Goal: Transaction & Acquisition: Purchase product/service

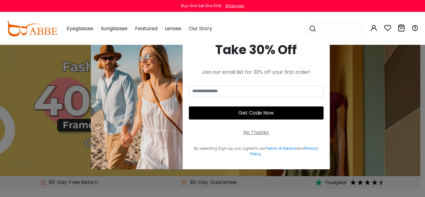
click at [282, 114] on button "Get Code Now" at bounding box center [256, 112] width 135 height 13
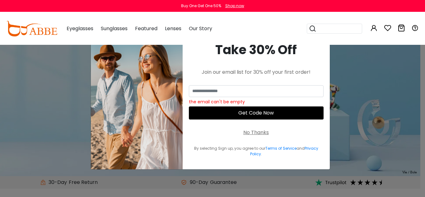
click at [253, 132] on div "No Thanks" at bounding box center [255, 132] width 25 height 7
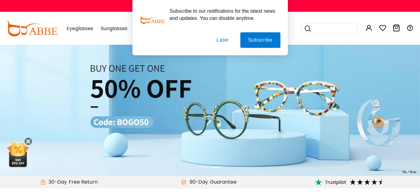
click at [222, 42] on button "Later" at bounding box center [223, 40] width 28 height 16
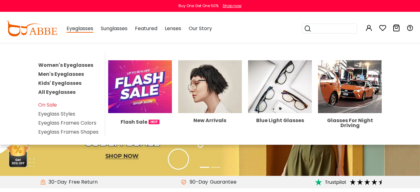
click at [61, 65] on link "Women's Eyeglasses" at bounding box center [65, 65] width 55 height 7
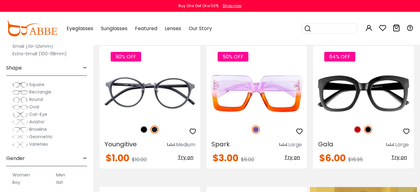
scroll to position [144, 0]
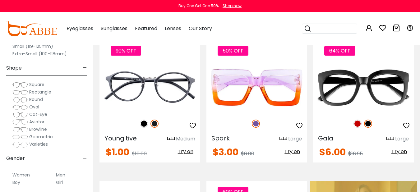
click at [19, 116] on img at bounding box center [20, 115] width 16 height 6
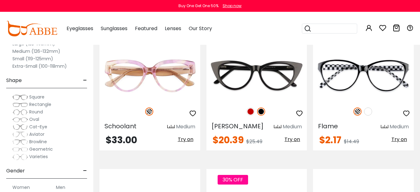
scroll to position [778, 0]
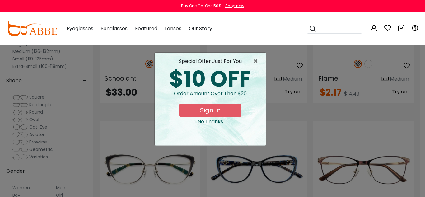
drag, startPoint x: 424, startPoint y: 50, endPoint x: 424, endPoint y: 55, distance: 5.0
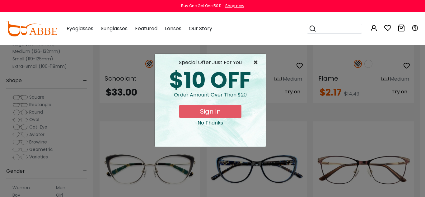
click at [255, 64] on span "×" at bounding box center [257, 62] width 8 height 7
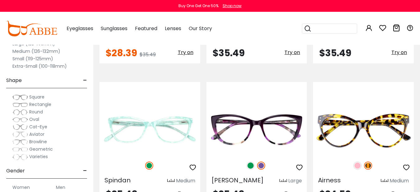
scroll to position [2896, 0]
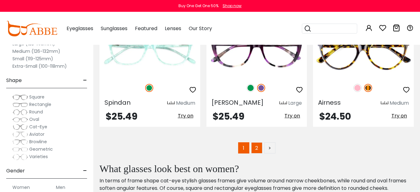
click at [252, 142] on link "2" at bounding box center [256, 147] width 11 height 11
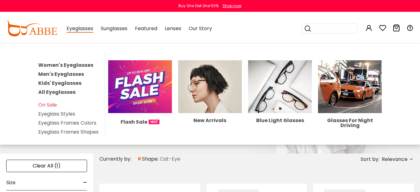
click at [64, 125] on link "Eyeglass Frames Colors" at bounding box center [67, 122] width 58 height 7
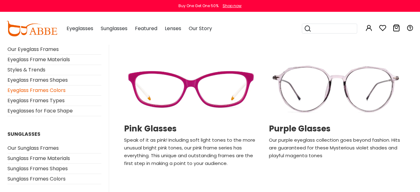
scroll to position [804, 0]
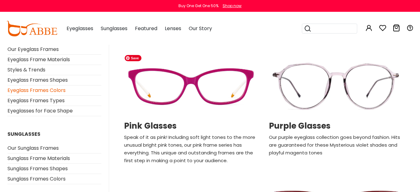
click at [203, 94] on img at bounding box center [191, 86] width 139 height 69
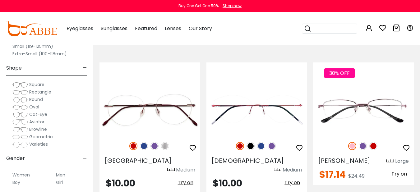
scroll to position [1157, 0]
